Goal: Register for event/course

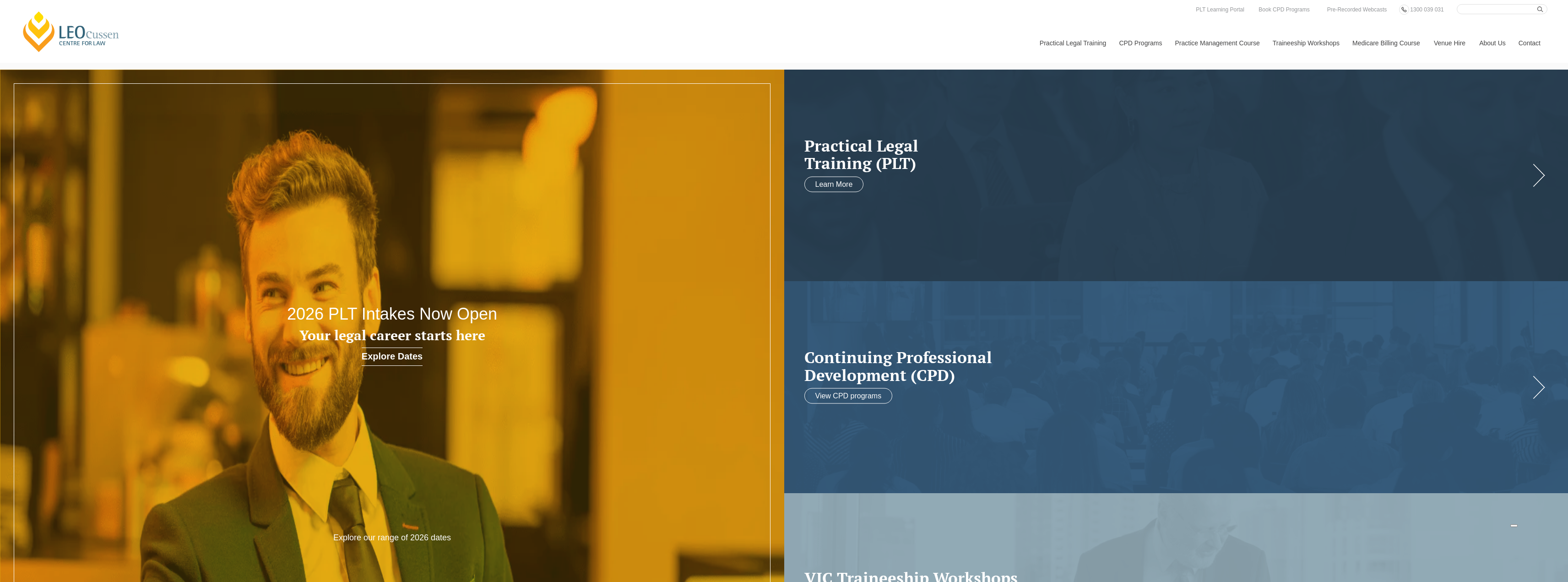
click at [1219, 45] on link "Practice Management Course" at bounding box center [1217, 43] width 97 height 40
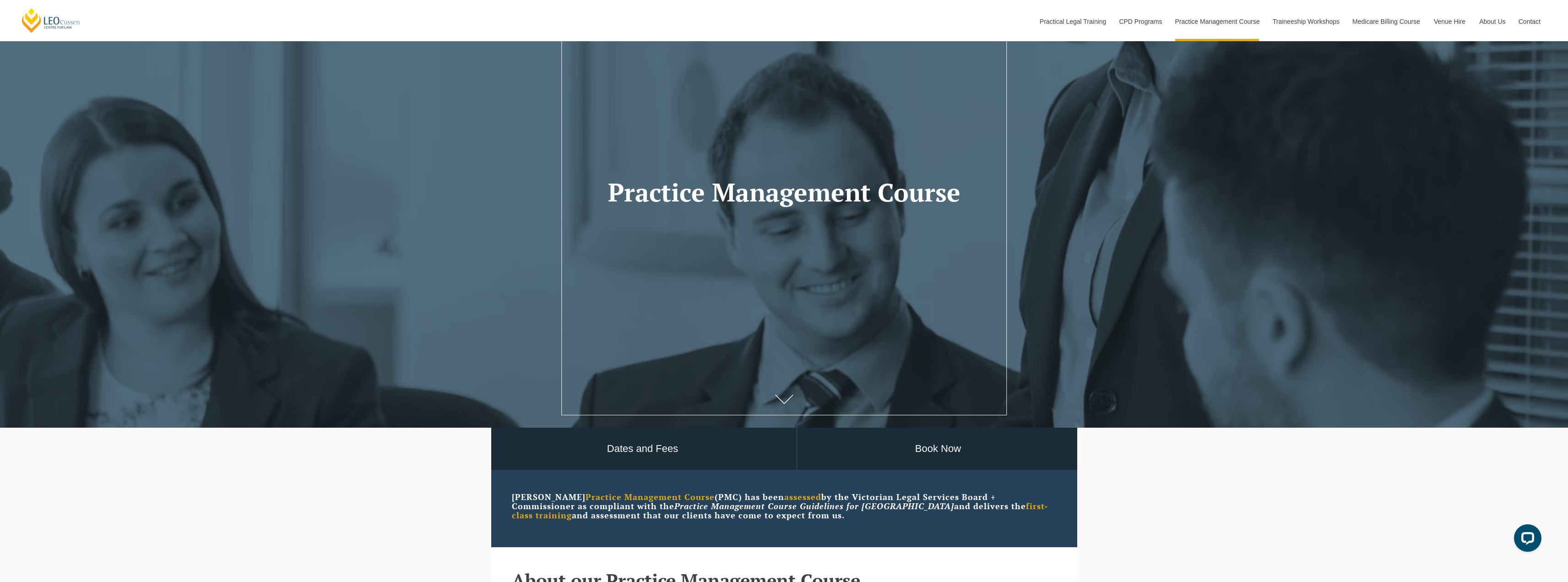
scroll to position [91, 0]
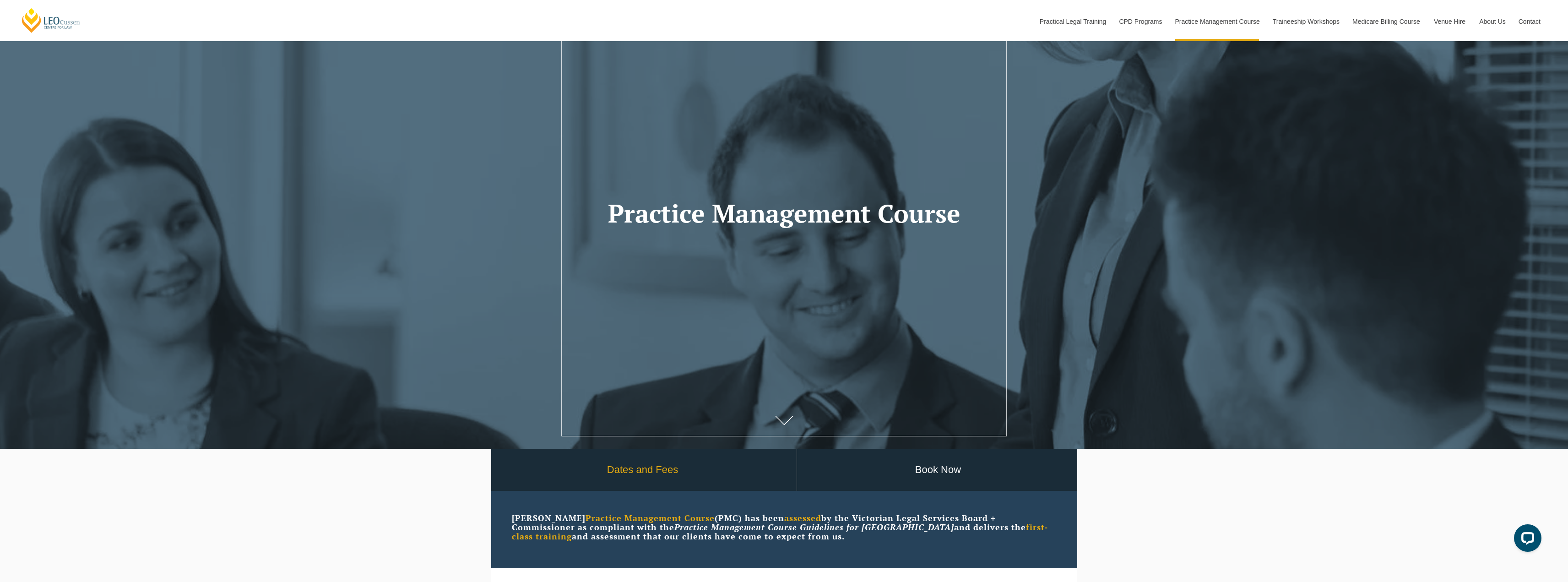
click at [659, 484] on link "Dates and Fees" at bounding box center [642, 470] width 307 height 43
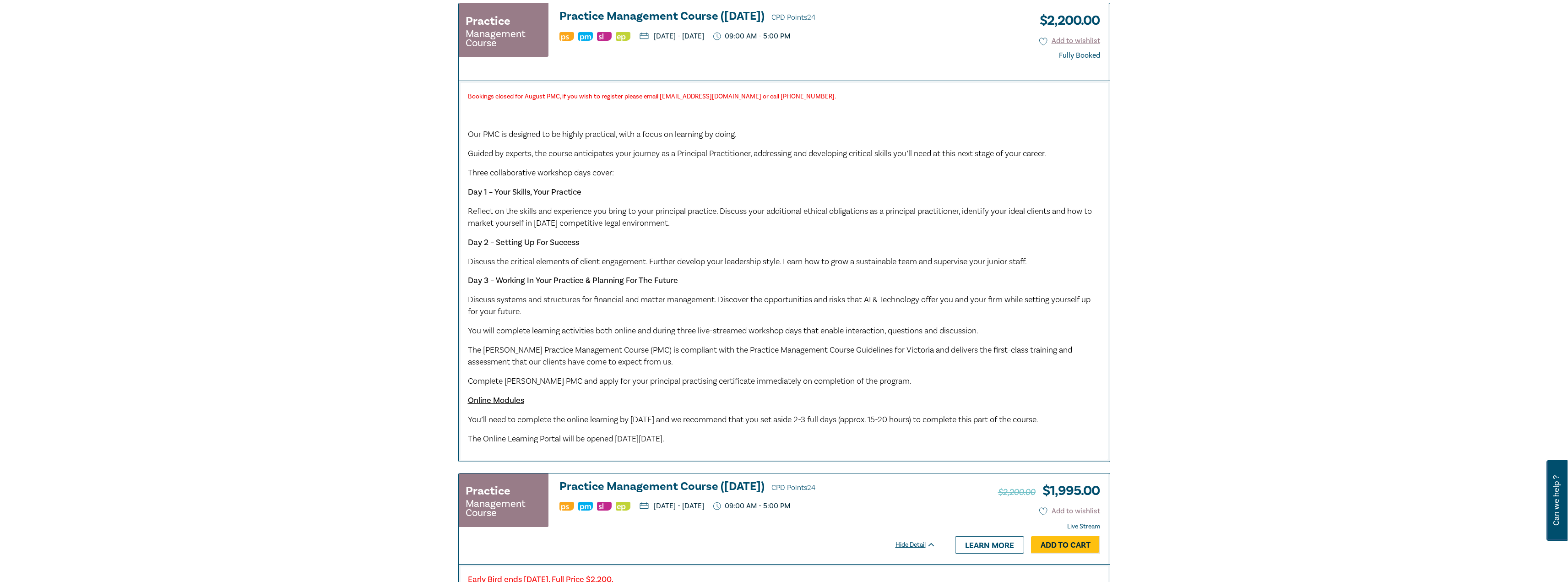
scroll to position [503, 0]
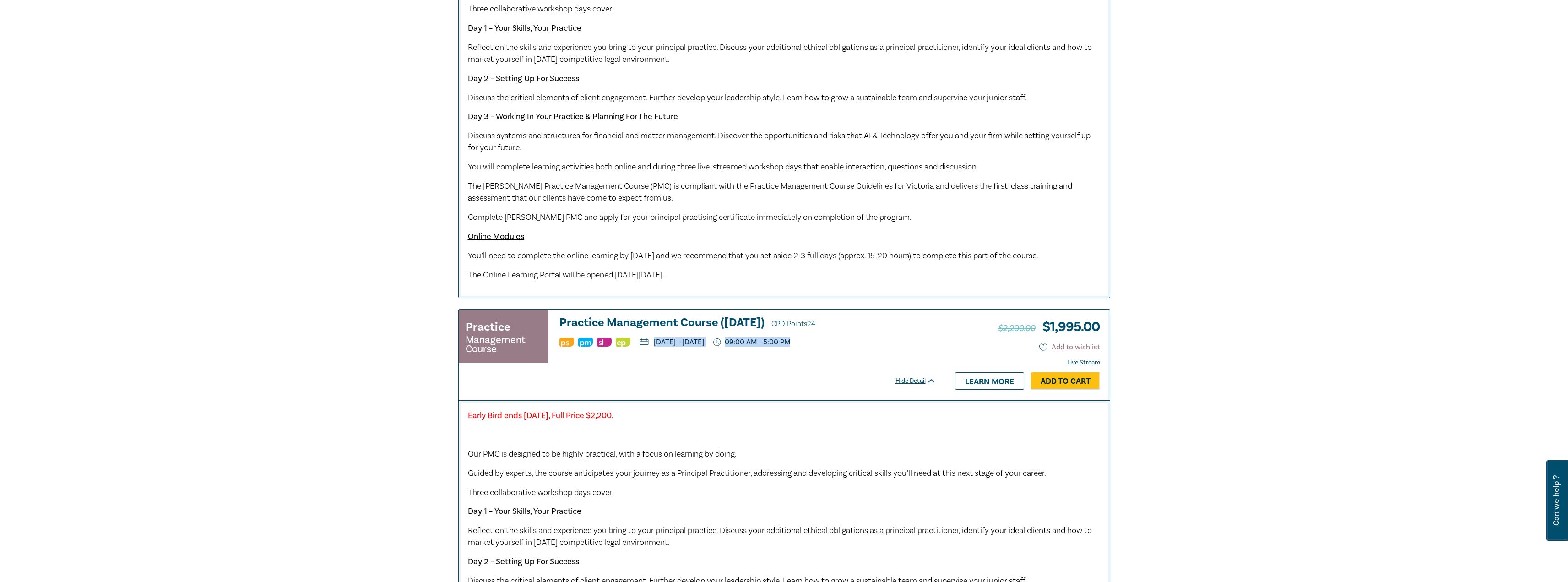
drag, startPoint x: 921, startPoint y: 356, endPoint x: 656, endPoint y: 357, distance: 265.0
click at [656, 347] on ul "Wednesday, 8 October 2025 - Friday, 10 October 2025 09:00 AM - 5:00 PM" at bounding box center [747, 342] width 376 height 9
click at [684, 394] on div "Practice Management Course Practice Management Course (October 2025) CPD Points…" at bounding box center [702, 354] width 486 height 91
drag, startPoint x: 917, startPoint y: 354, endPoint x: 656, endPoint y: 355, distance: 261.0
click at [656, 347] on ul "Wednesday, 8 October 2025 - Friday, 10 October 2025 09:00 AM - 5:00 PM" at bounding box center [747, 342] width 376 height 9
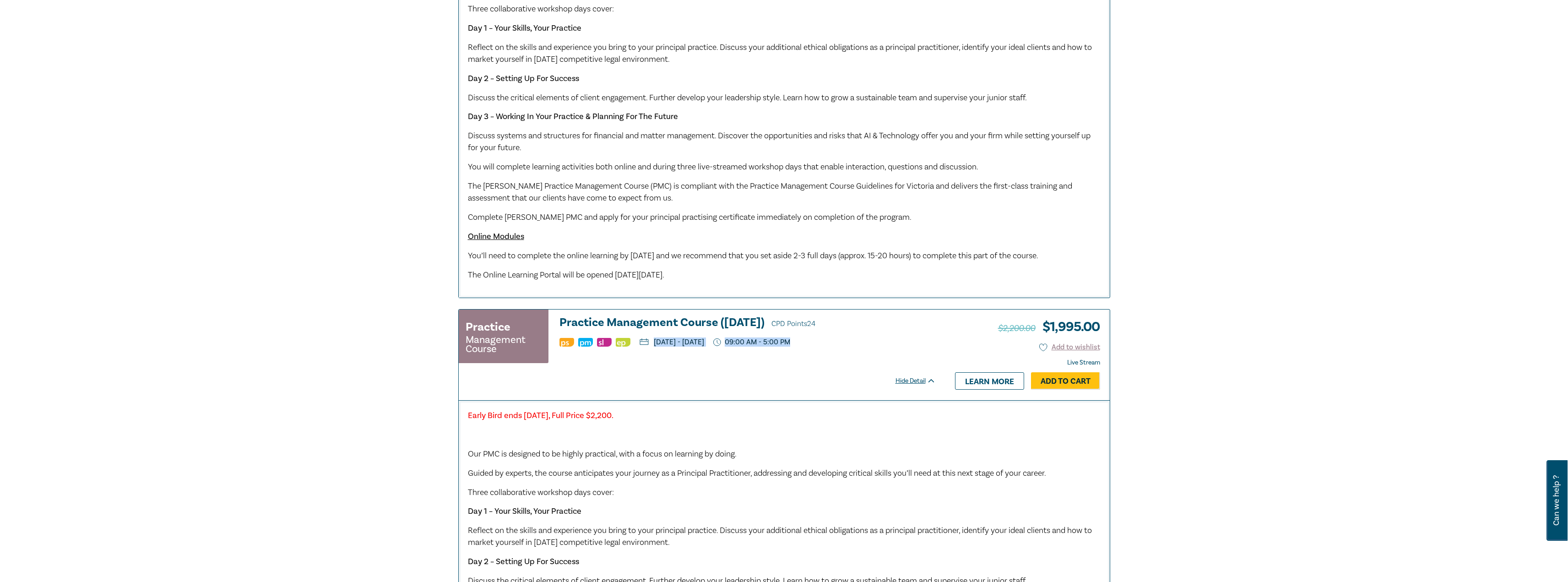
click at [670, 365] on div "Practice Management Course Practice Management Course (October 2025) CPD Points…" at bounding box center [698, 340] width 477 height 48
drag, startPoint x: 921, startPoint y: 354, endPoint x: 657, endPoint y: 348, distance: 264.1
click at [657, 348] on div "Practice Management Course Practice Management Course (October 2025) CPD Points…" at bounding box center [698, 340] width 477 height 48
click at [691, 365] on div "Practice Management Course Practice Management Course (October 2025) CPD Points…" at bounding box center [698, 340] width 477 height 48
drag, startPoint x: 922, startPoint y: 354, endPoint x: 653, endPoint y: 350, distance: 269.0
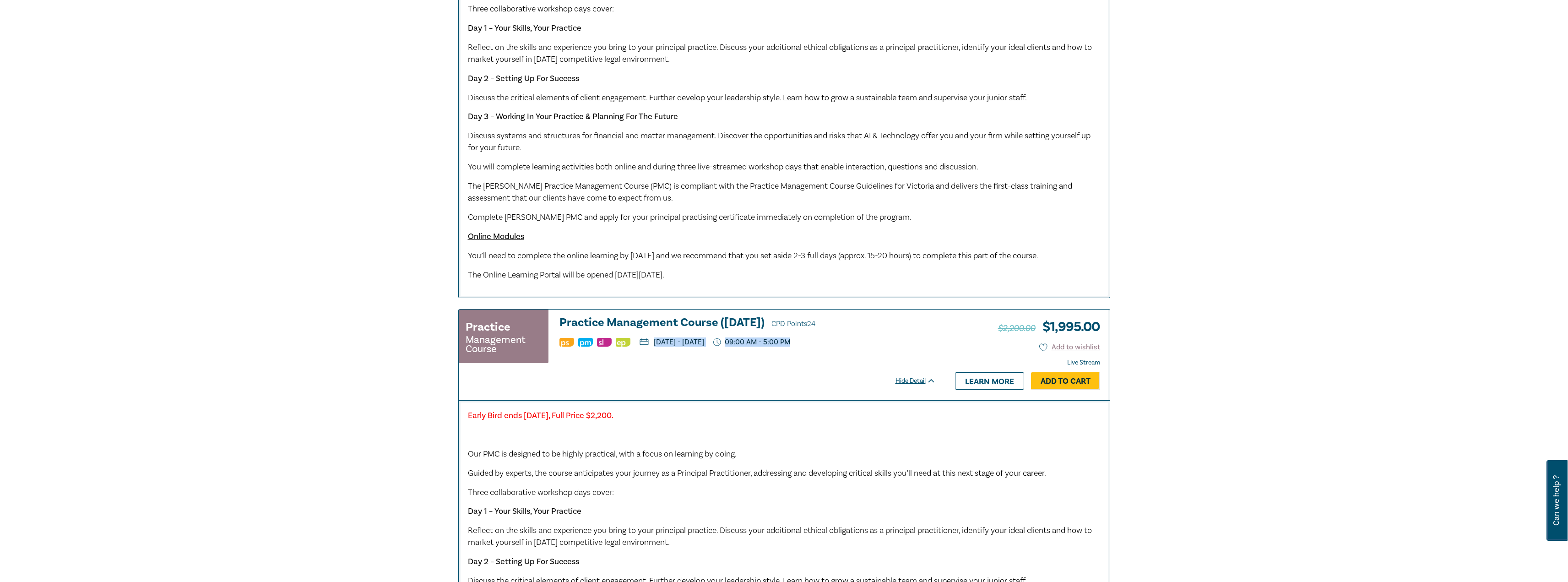
click at [653, 347] on ul "Wednesday, 8 October 2025 - Friday, 10 October 2025 09:00 AM - 5:00 PM" at bounding box center [747, 342] width 376 height 9
click at [679, 393] on div "Practice Management Course Practice Management Course (October 2025) CPD Points…" at bounding box center [702, 354] width 486 height 91
drag, startPoint x: 915, startPoint y: 352, endPoint x: 655, endPoint y: 354, distance: 260.0
click at [655, 347] on ul "Wednesday, 8 October 2025 - Friday, 10 October 2025 09:00 AM - 5:00 PM" at bounding box center [747, 342] width 376 height 9
click at [663, 365] on div "Practice Management Course Practice Management Course (October 2025) CPD Points…" at bounding box center [698, 340] width 477 height 48
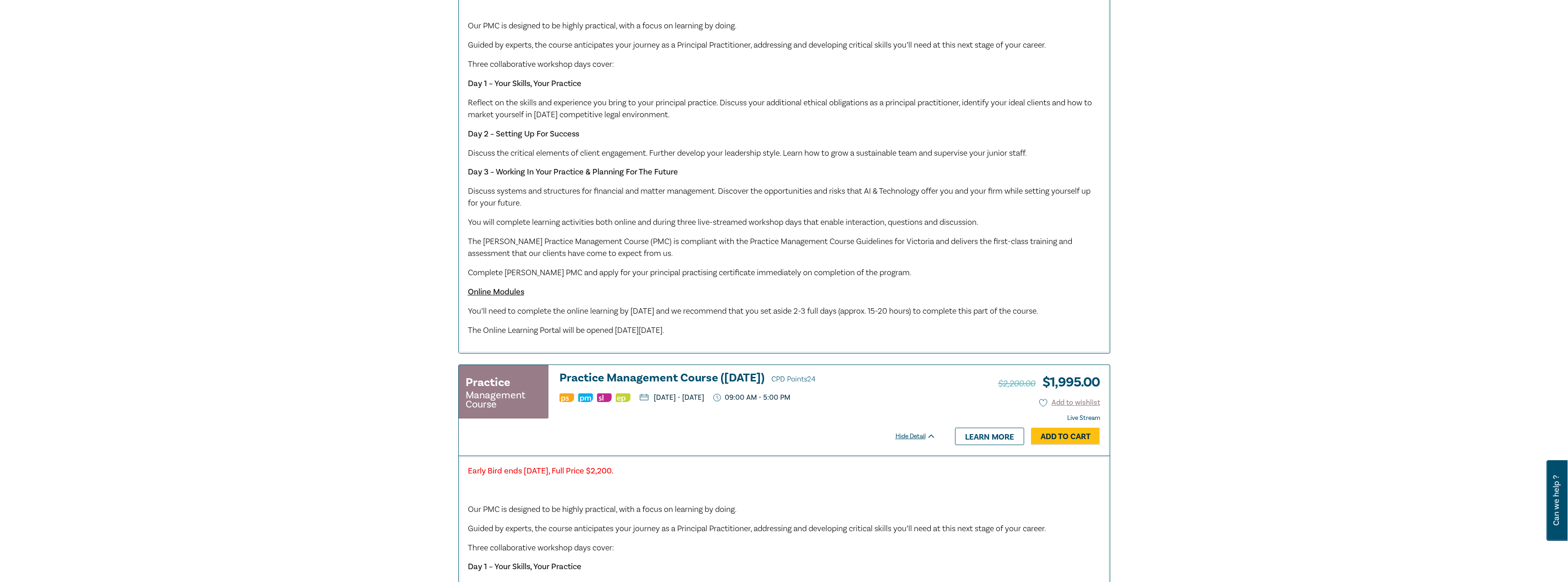
scroll to position [320, 0]
